Goal: Communication & Community: Connect with others

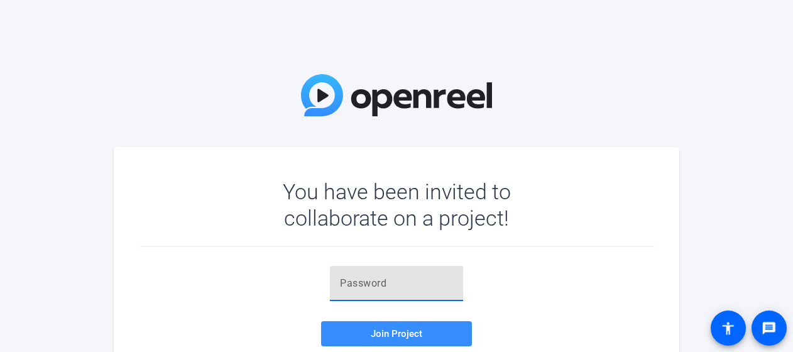
click at [377, 283] on input "text" at bounding box center [396, 283] width 113 height 15
type input ";o3uj!"
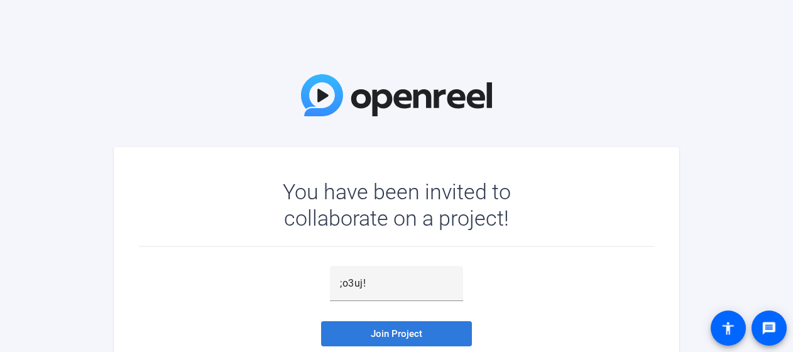
click at [396, 334] on span "Join Project" at bounding box center [397, 333] width 52 height 11
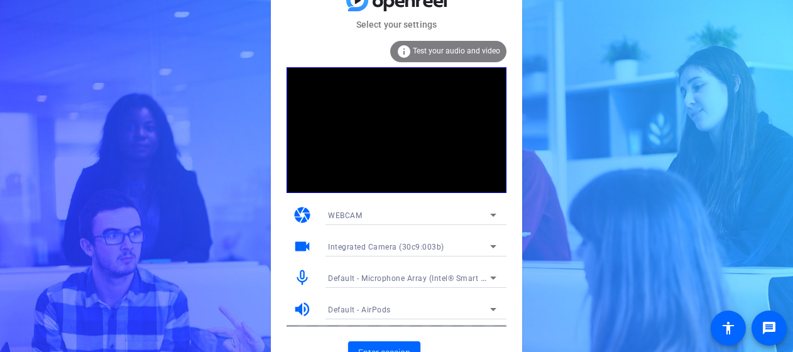
scroll to position [17, 0]
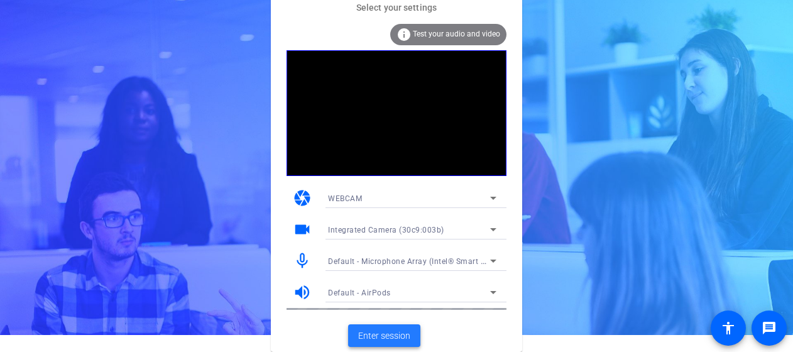
click at [388, 337] on span "Enter session" at bounding box center [384, 335] width 52 height 13
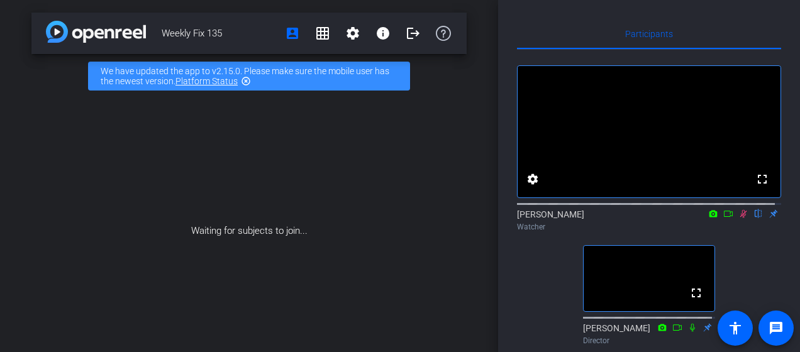
scroll to position [126, 0]
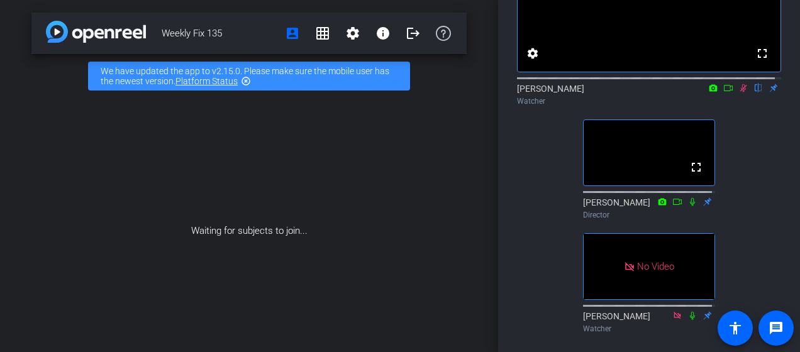
drag, startPoint x: 737, startPoint y: 102, endPoint x: 738, endPoint y: 111, distance: 8.9
click at [740, 92] on icon at bounding box center [743, 88] width 7 height 8
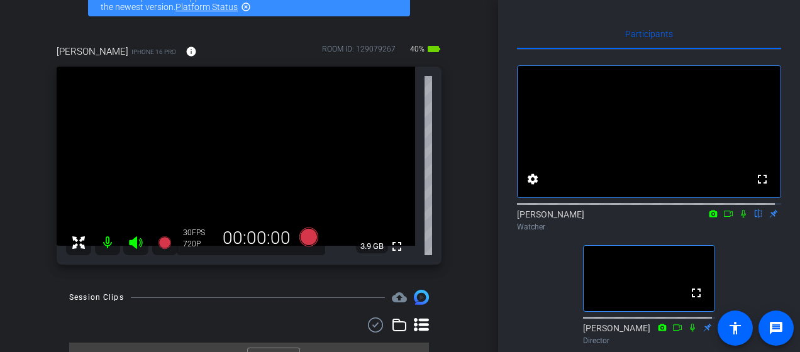
scroll to position [37, 0]
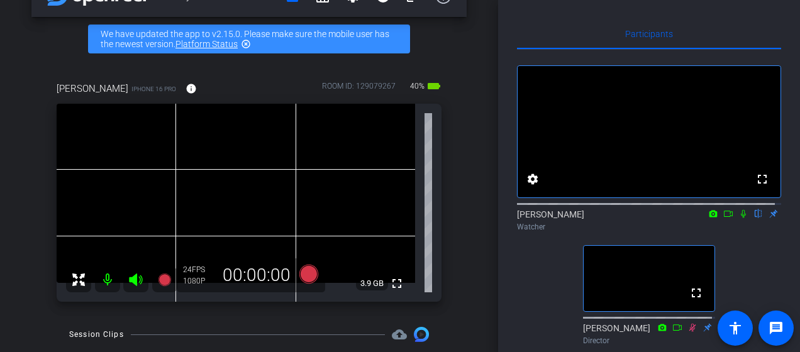
click at [738, 218] on icon at bounding box center [743, 213] width 10 height 9
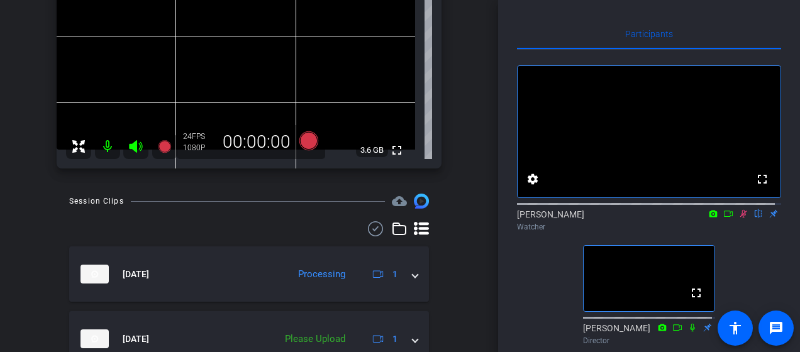
scroll to position [182, 0]
